Goal: Browse casually

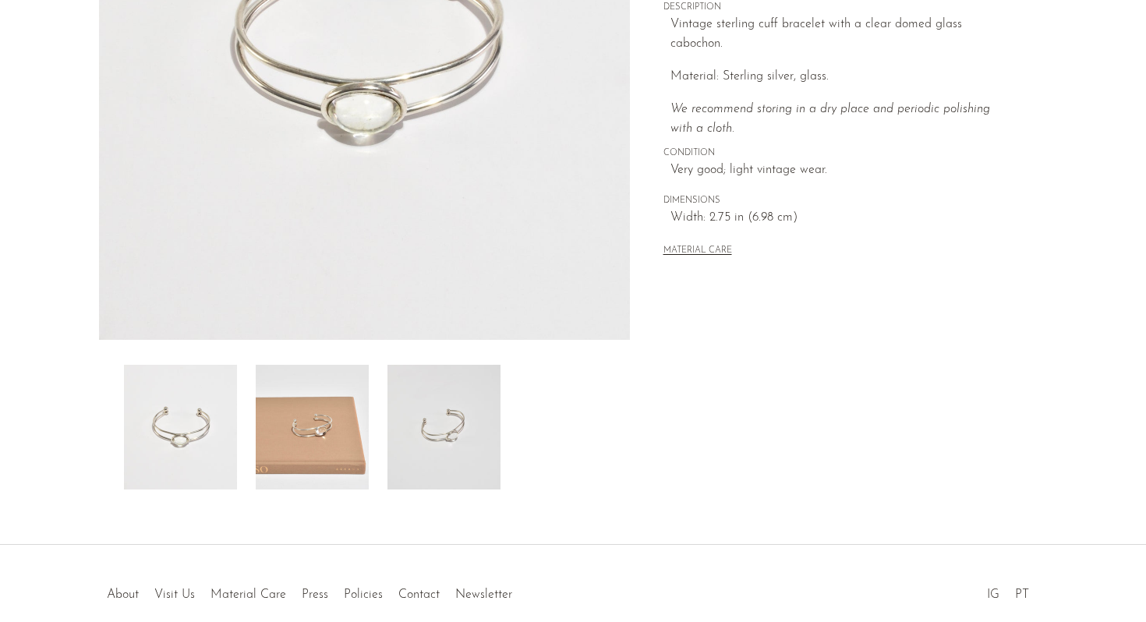
scroll to position [208, 0]
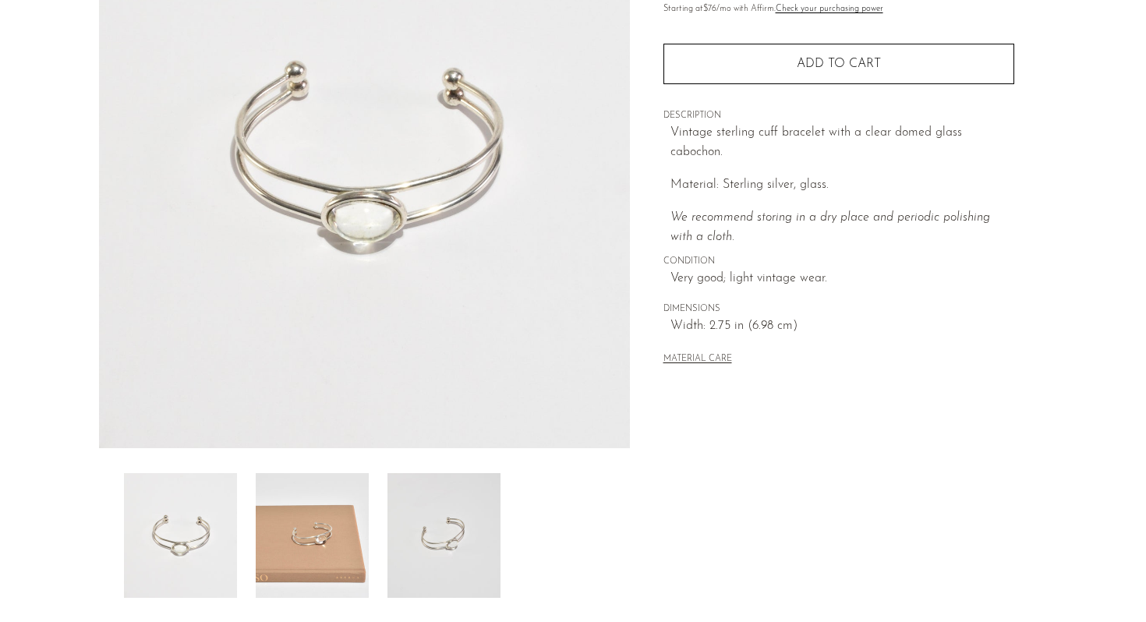
click at [314, 547] on img at bounding box center [312, 535] width 113 height 125
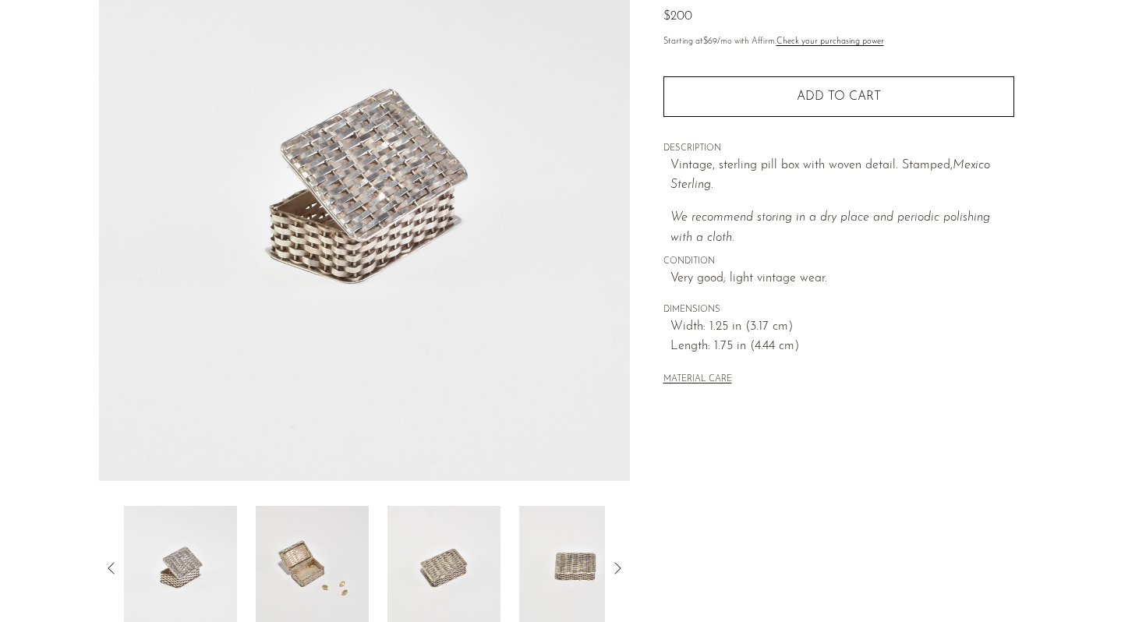
scroll to position [249, 0]
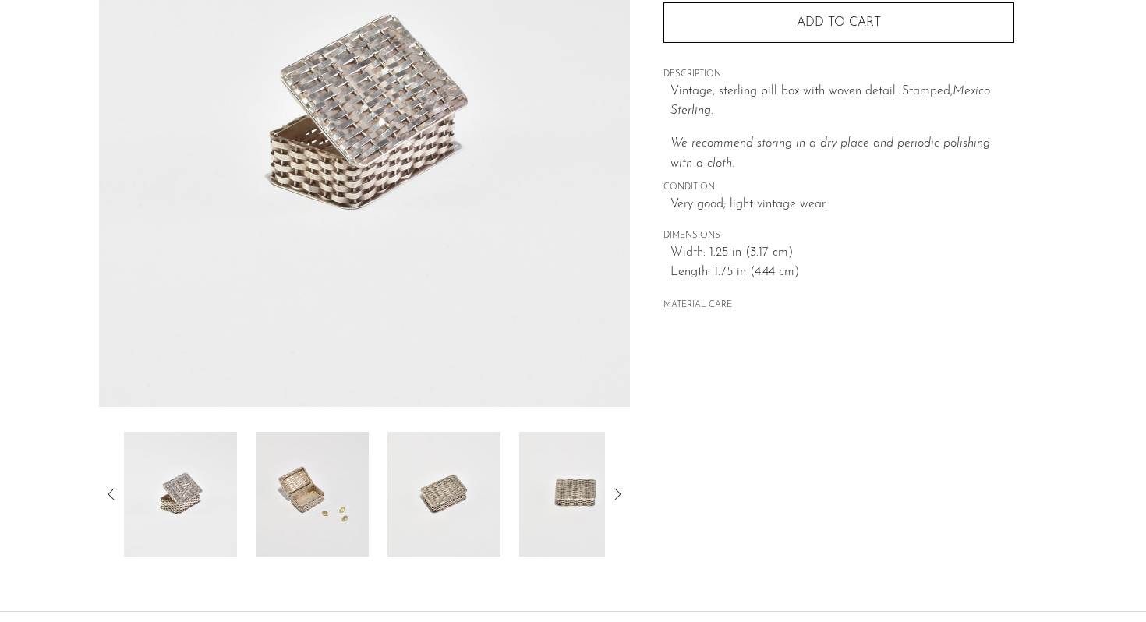
click at [352, 513] on img at bounding box center [312, 494] width 113 height 125
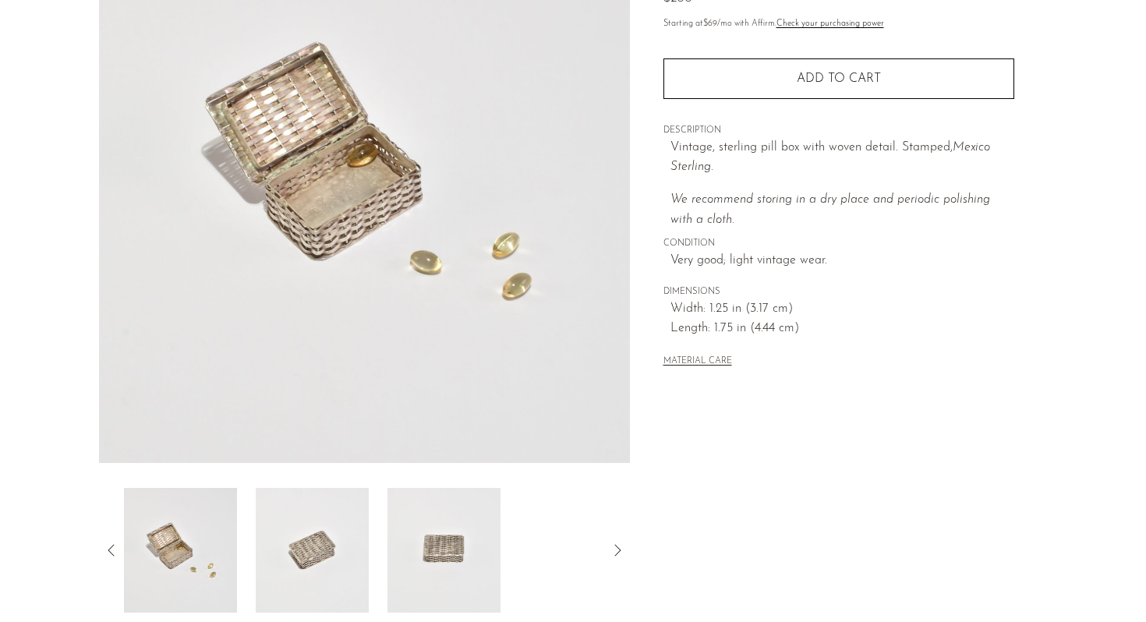
scroll to position [192, 0]
click at [331, 561] on img at bounding box center [312, 552] width 113 height 125
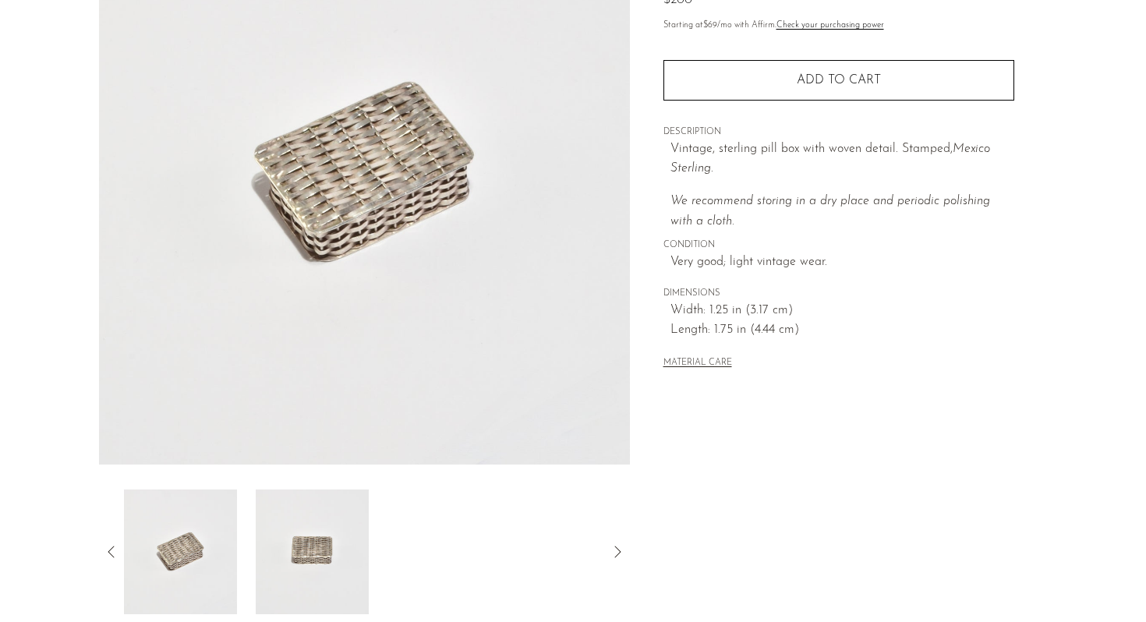
click at [313, 562] on img at bounding box center [312, 552] width 113 height 125
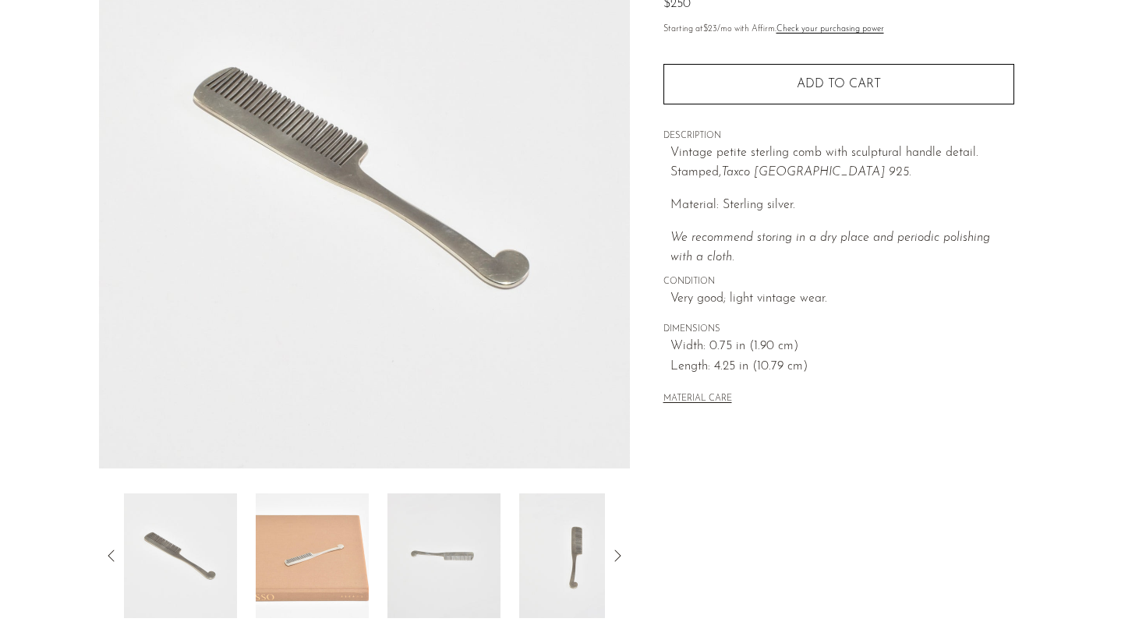
scroll to position [393, 0]
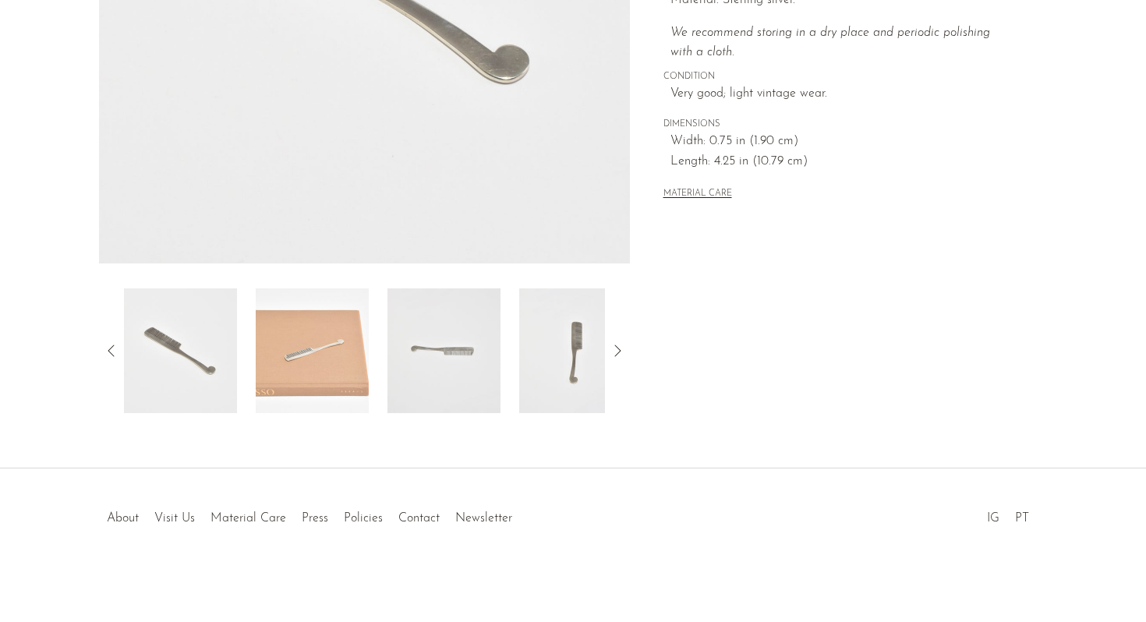
click at [300, 393] on img at bounding box center [312, 350] width 113 height 125
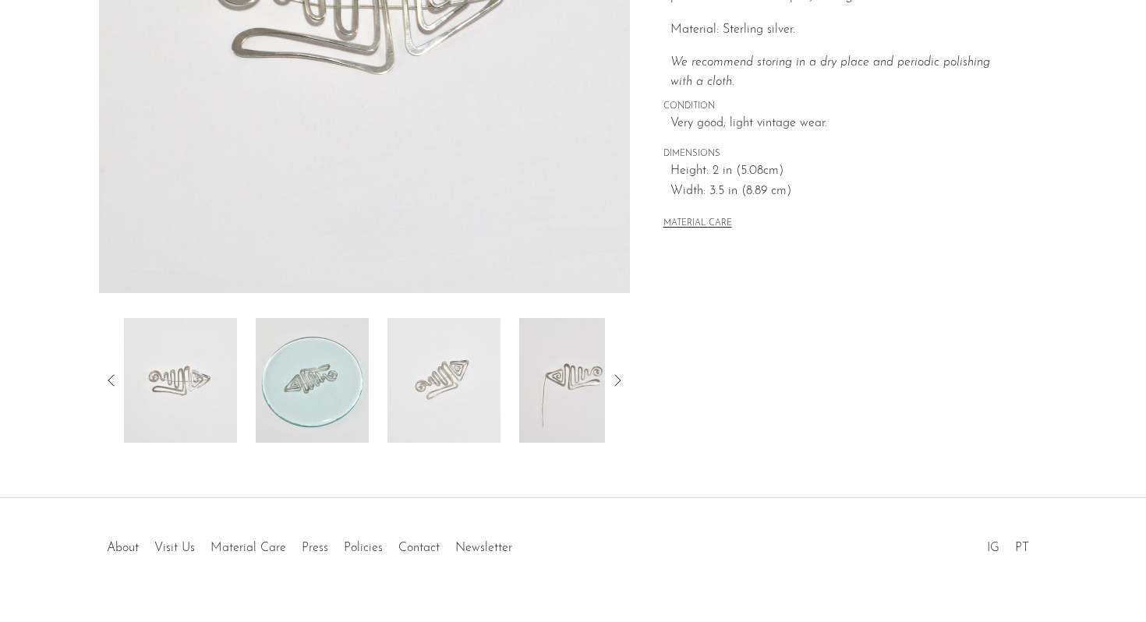
scroll to position [167, 0]
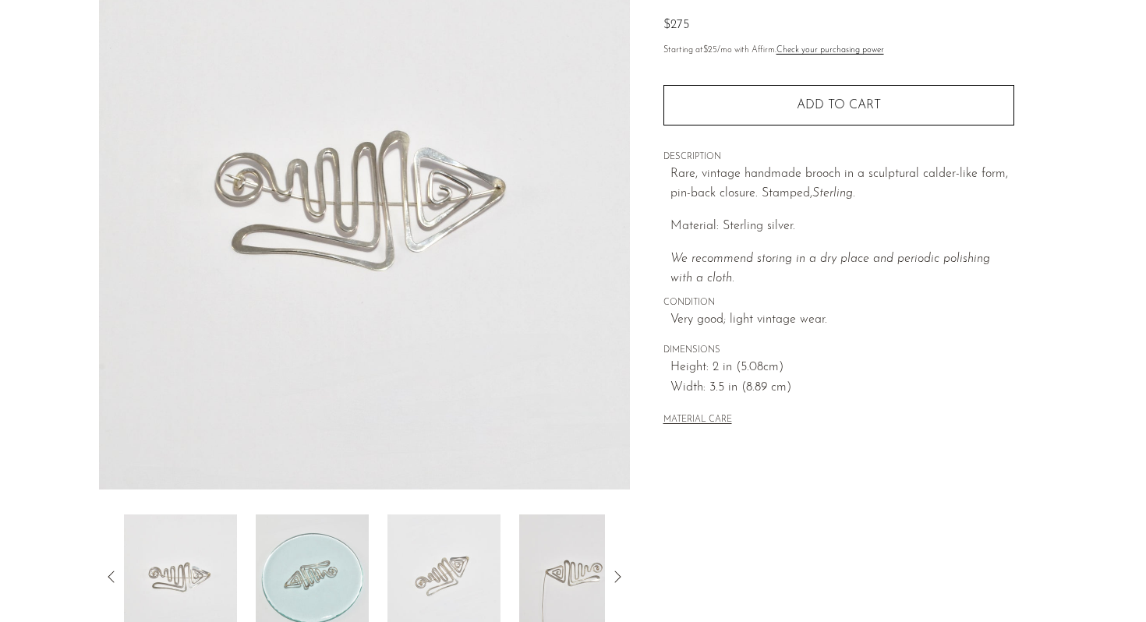
click at [330, 578] on img at bounding box center [312, 577] width 113 height 125
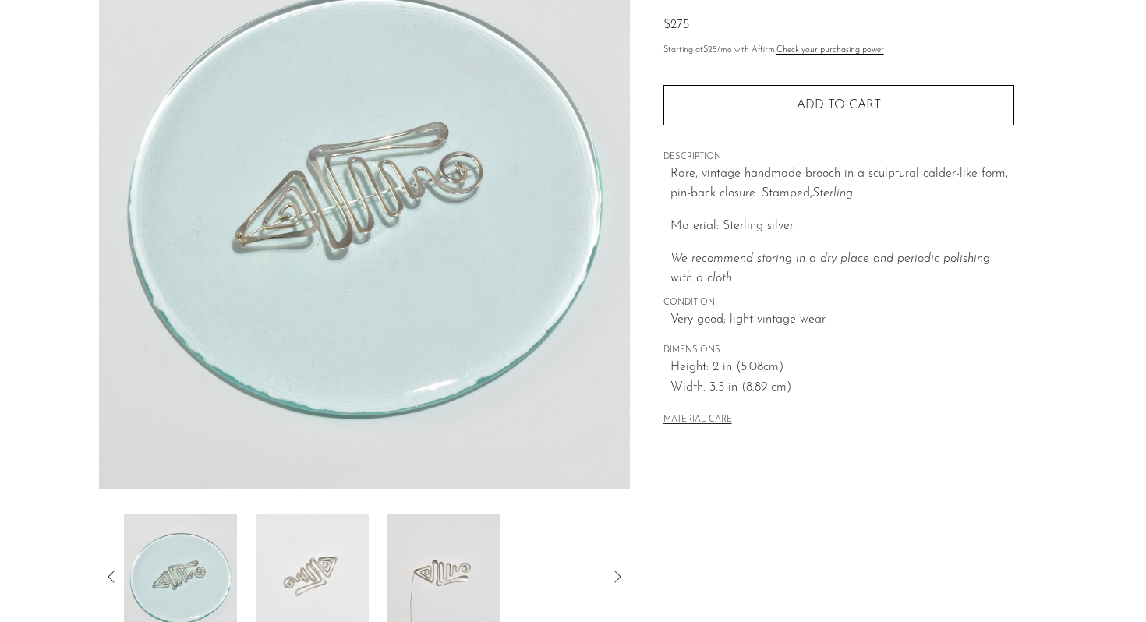
drag, startPoint x: 333, startPoint y: 385, endPoint x: 347, endPoint y: 385, distance: 14.0
click at [422, 598] on img at bounding box center [443, 577] width 113 height 125
